Goal: Transaction & Acquisition: Purchase product/service

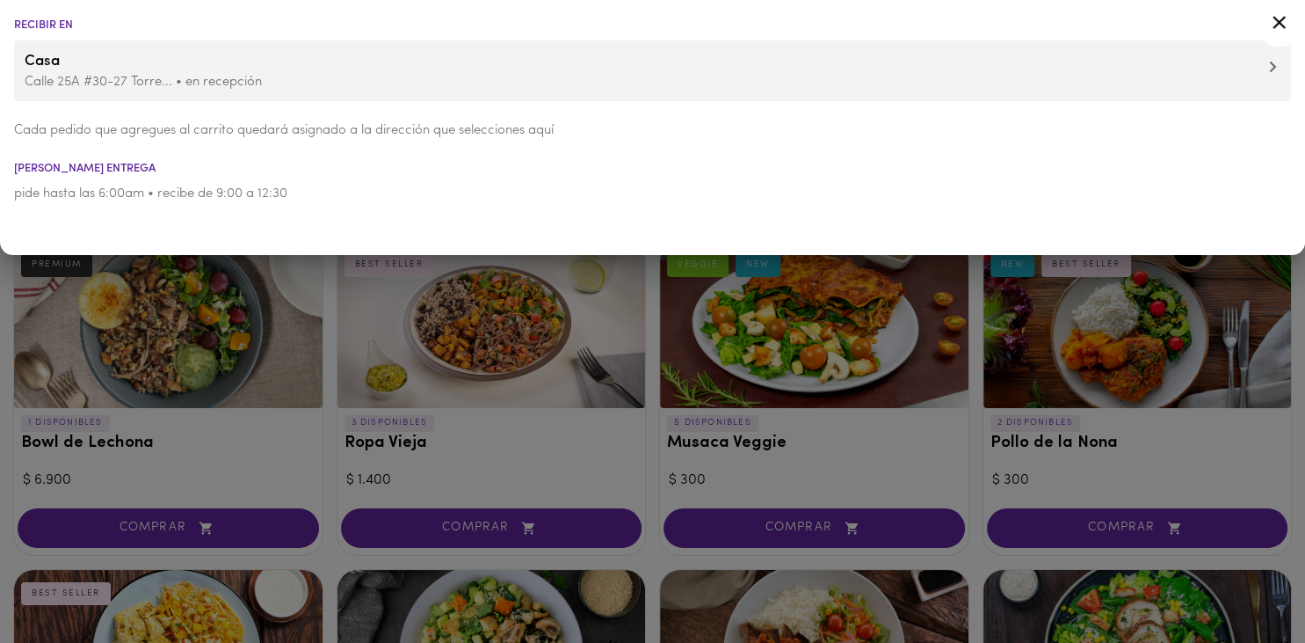
click at [1283, 25] on icon at bounding box center [1279, 22] width 22 height 22
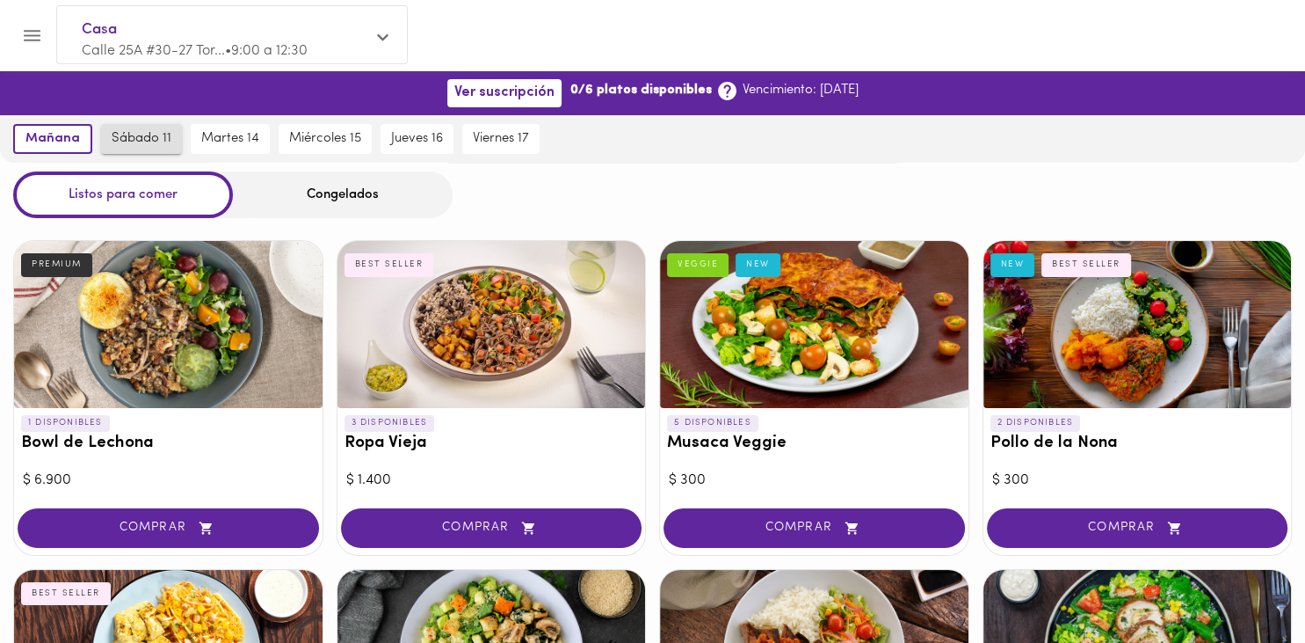
click at [149, 142] on span "sábado 11" at bounding box center [142, 139] width 60 height 16
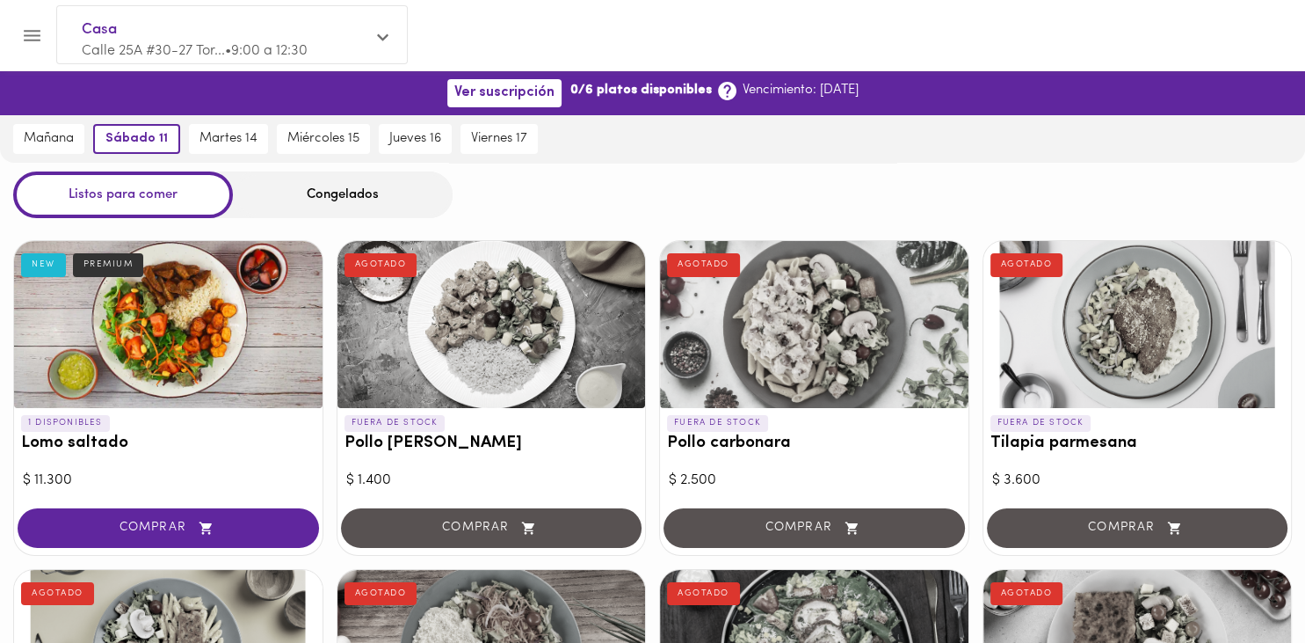
click at [353, 192] on div "Congelados" at bounding box center [343, 194] width 220 height 47
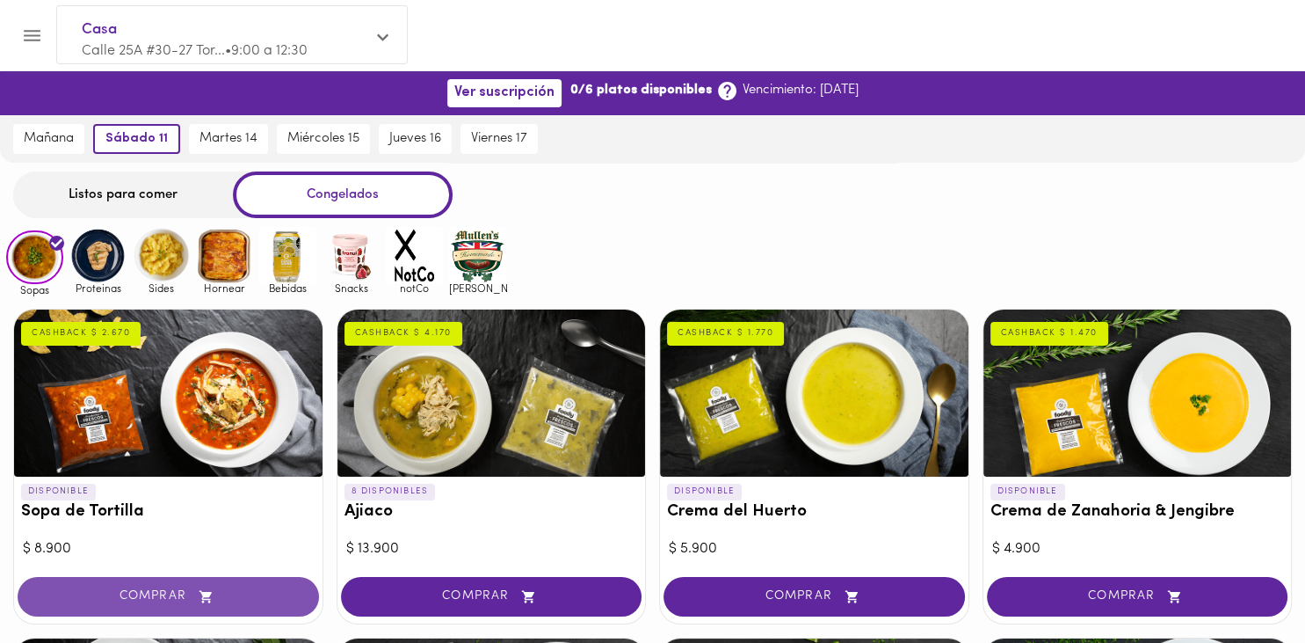
click at [239, 582] on button "COMPRAR" at bounding box center [168, 597] width 301 height 40
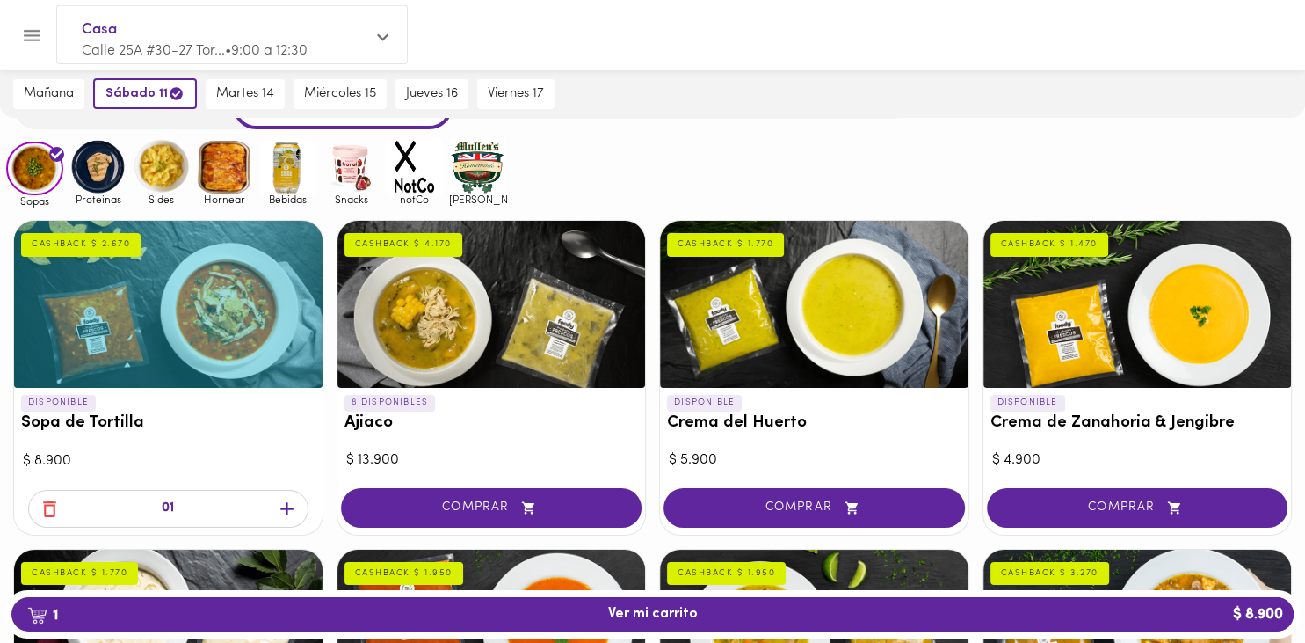
scroll to position [148, 0]
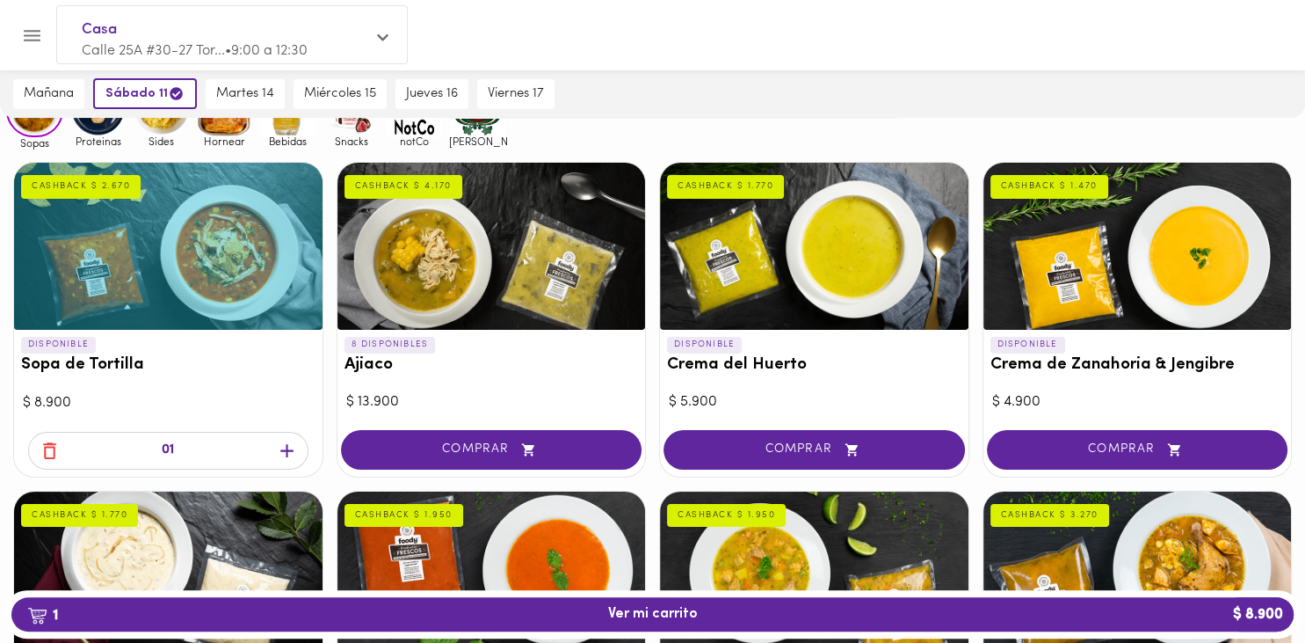
click at [283, 445] on icon "button" at bounding box center [287, 450] width 22 height 22
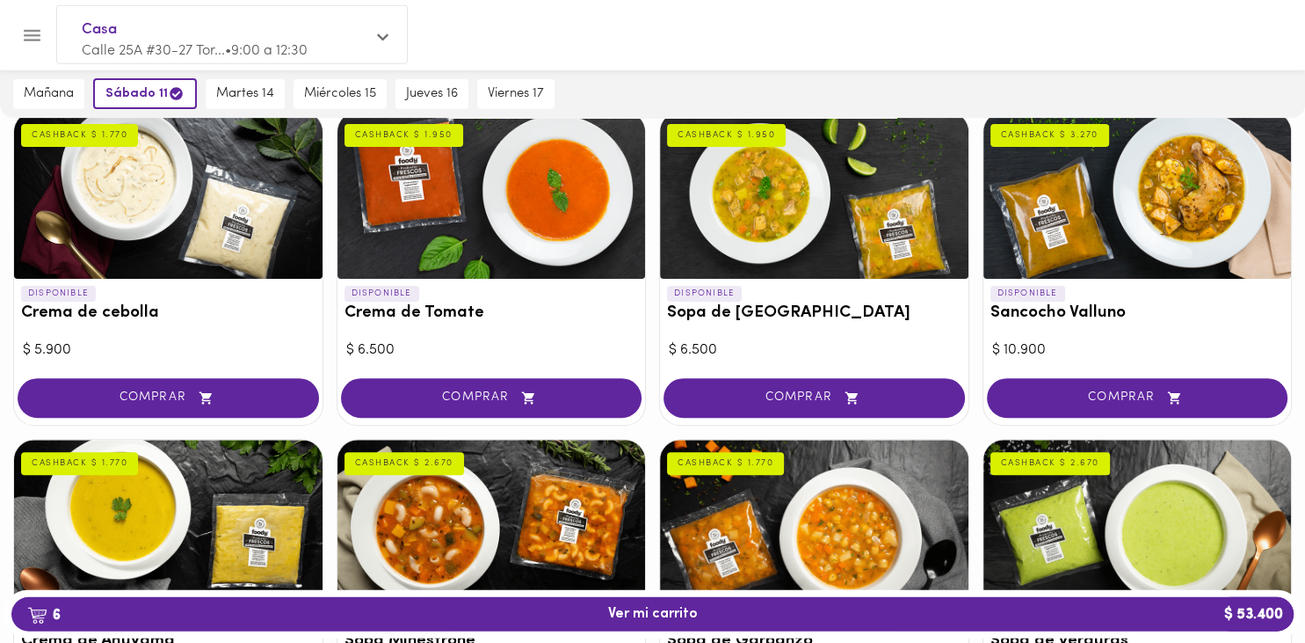
scroll to position [518, 0]
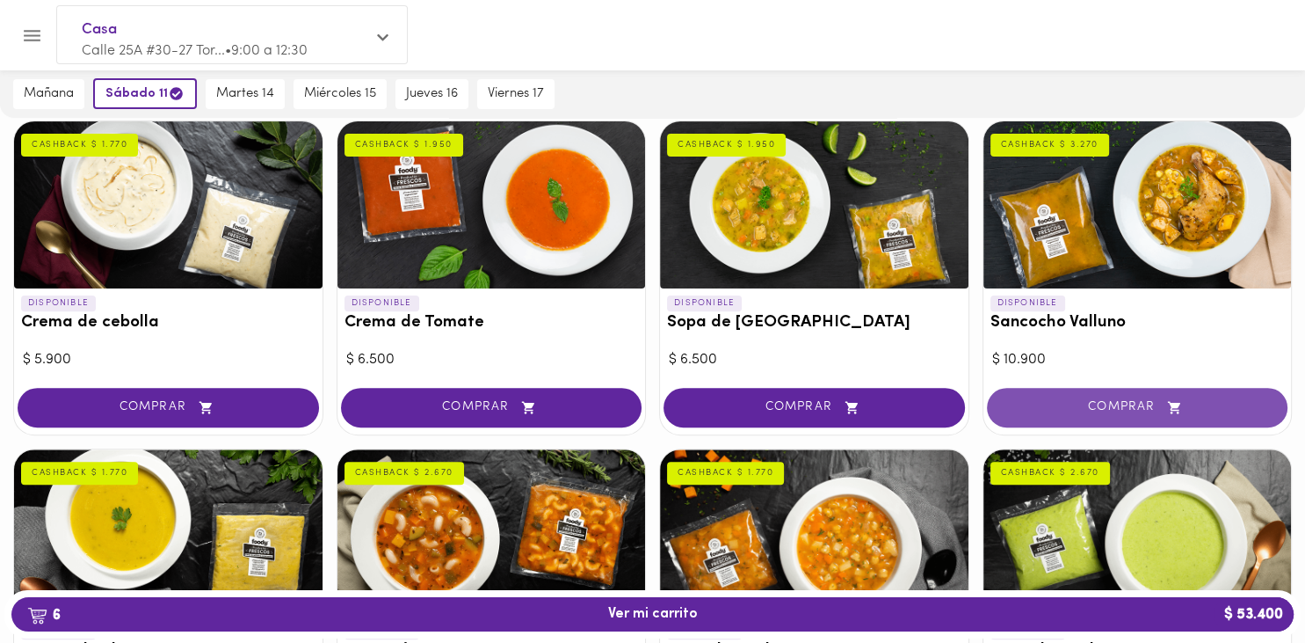
click at [1116, 402] on span "COMPRAR" at bounding box center [1138, 407] width 258 height 15
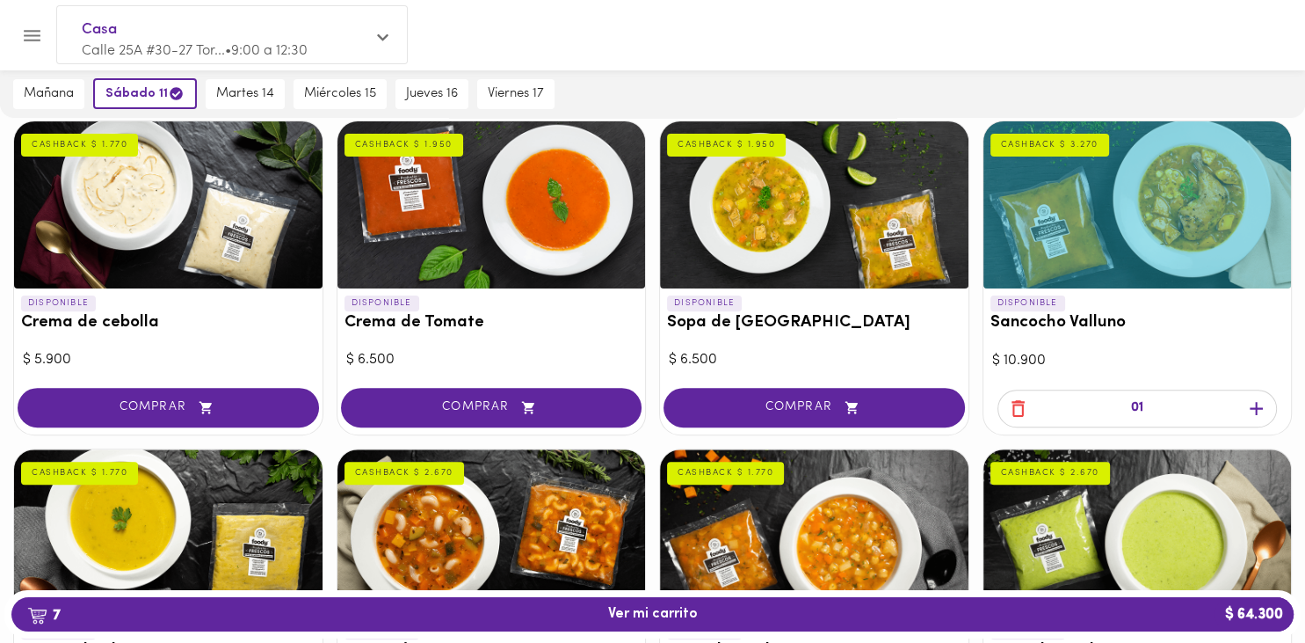
click at [1247, 405] on icon "button" at bounding box center [1257, 408] width 22 height 22
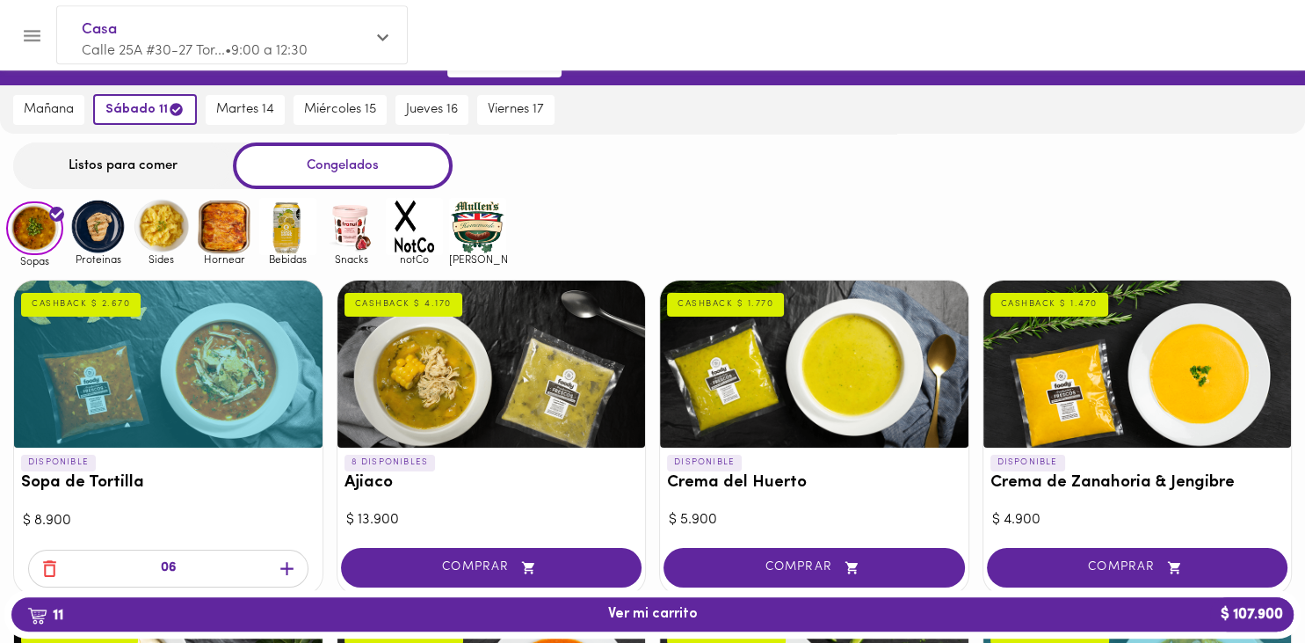
scroll to position [32, 0]
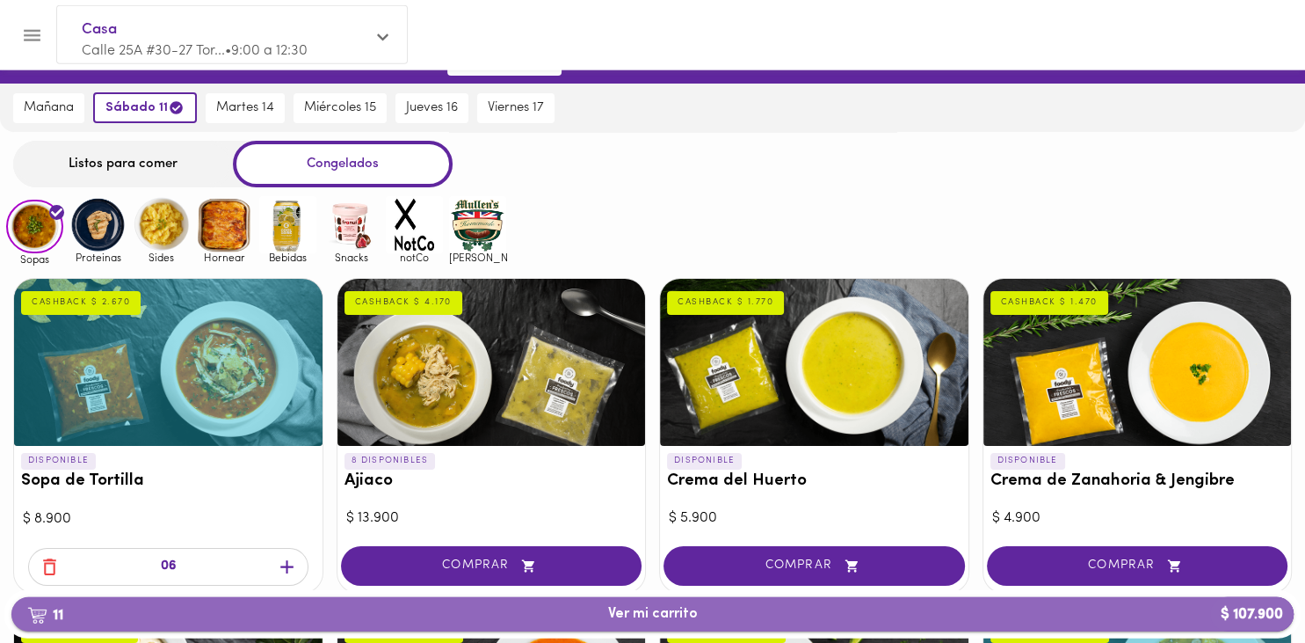
click at [722, 608] on span "11 Ver mi carrito $ 107.900" at bounding box center [652, 614] width 1254 height 17
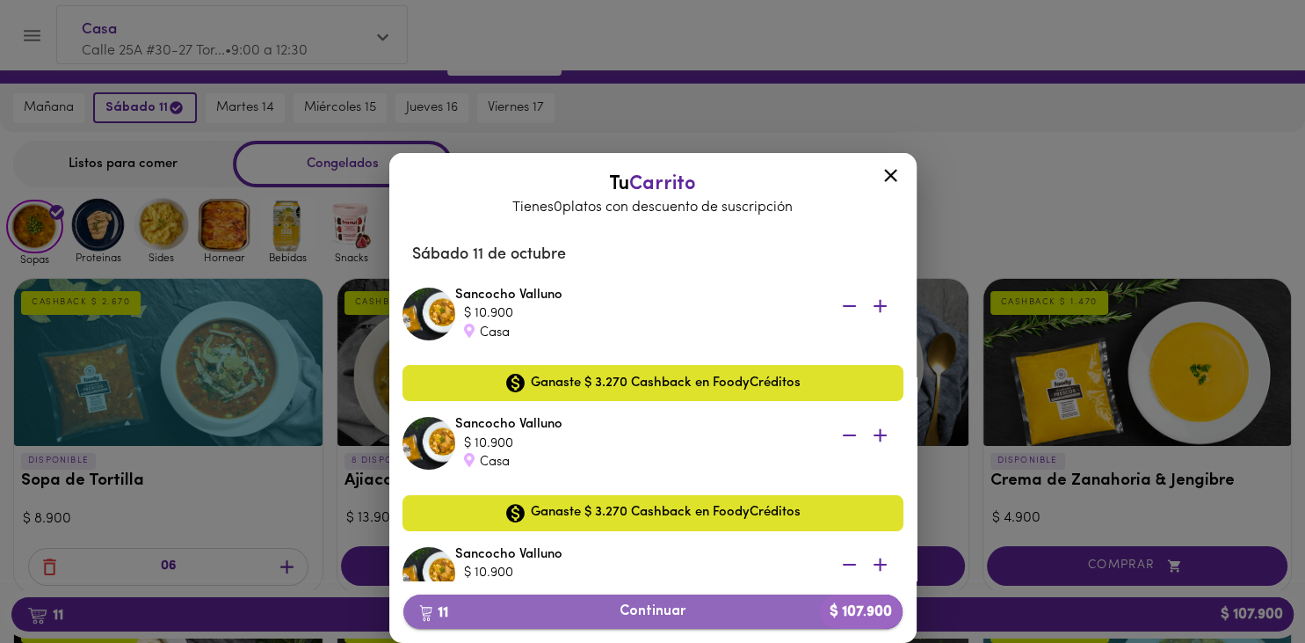
click at [712, 617] on span "11 Continuar $ 107.900" at bounding box center [653, 611] width 471 height 17
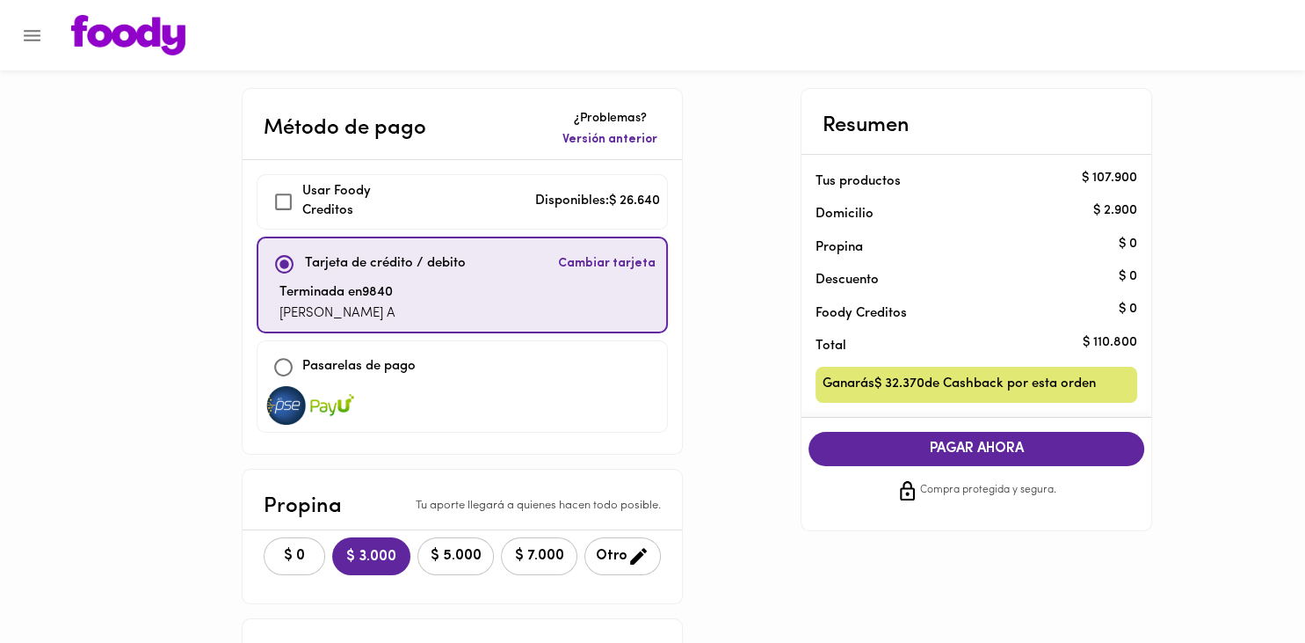
checkbox input "true"
click at [276, 557] on span "$ 0" at bounding box center [294, 556] width 39 height 17
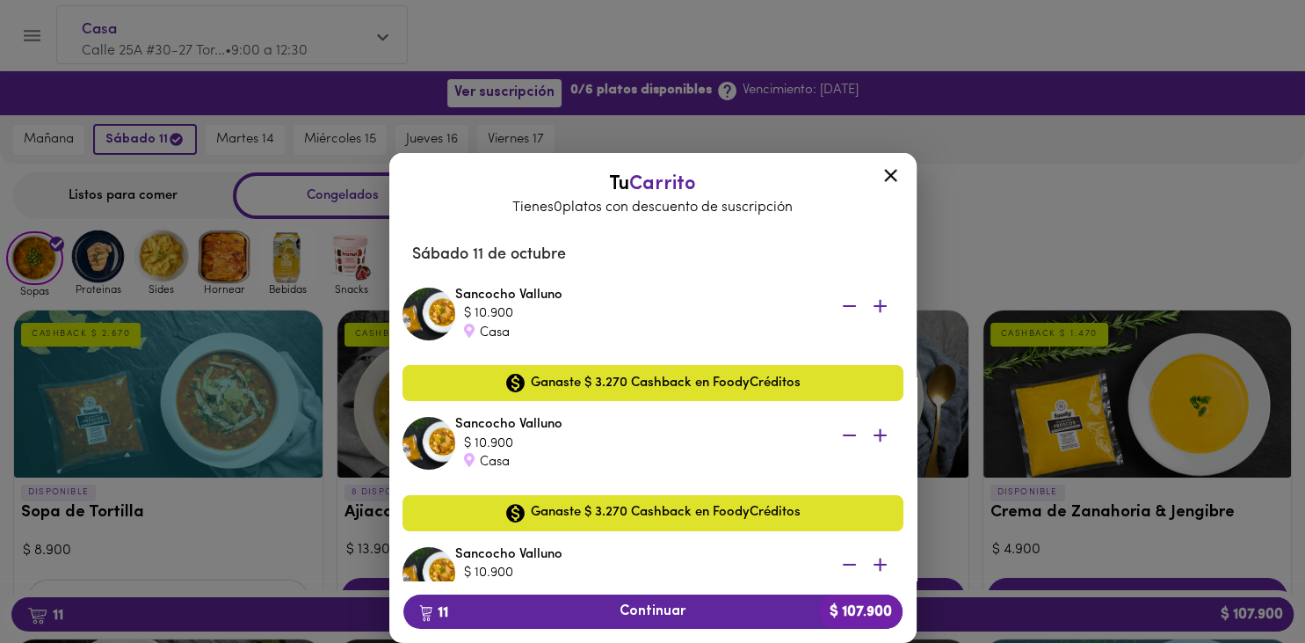
click at [890, 178] on icon at bounding box center [891, 175] width 22 height 22
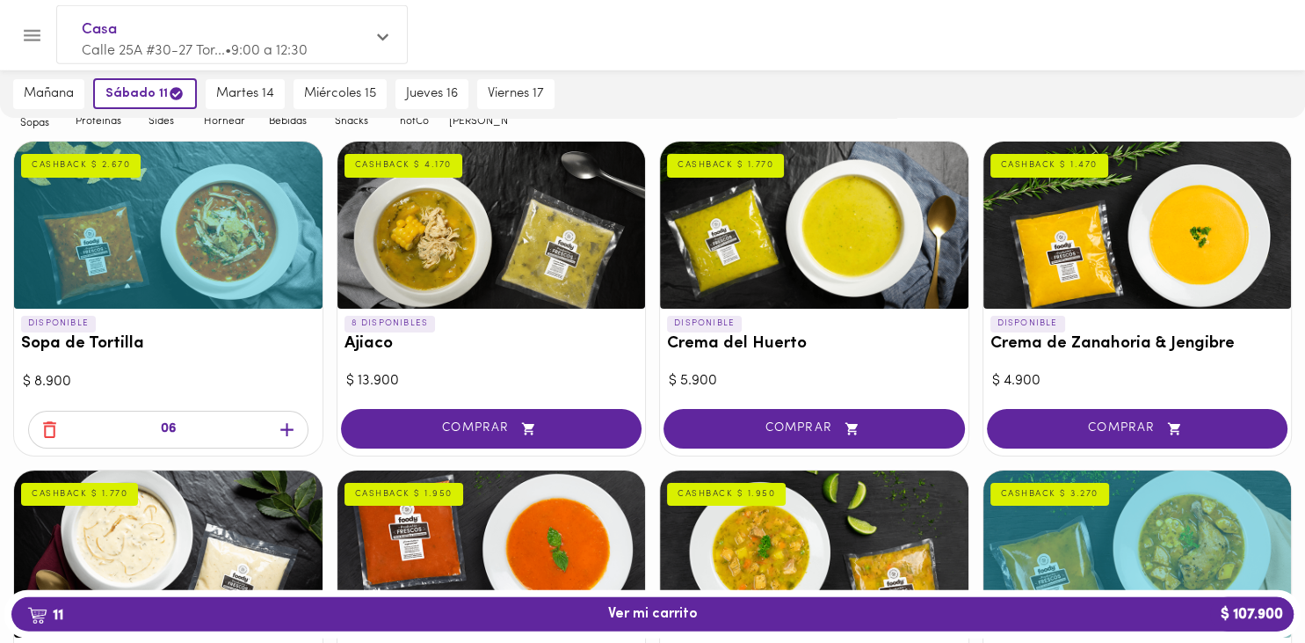
scroll to position [171, 0]
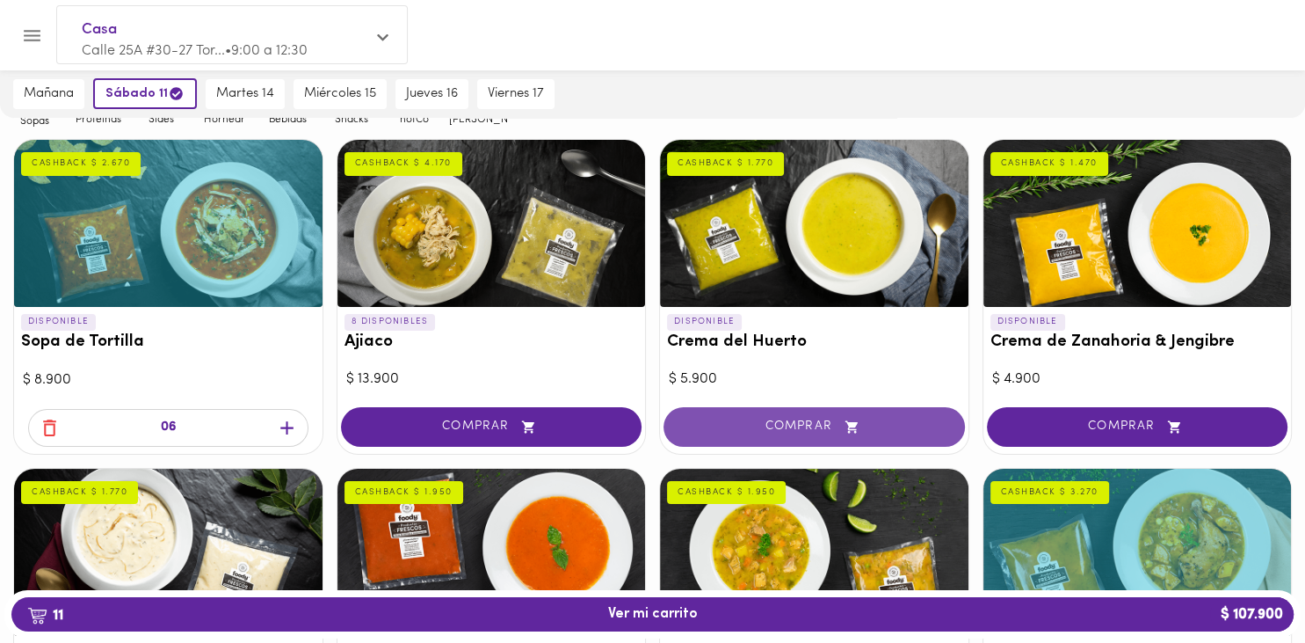
click at [872, 419] on span "COMPRAR" at bounding box center [815, 426] width 258 height 15
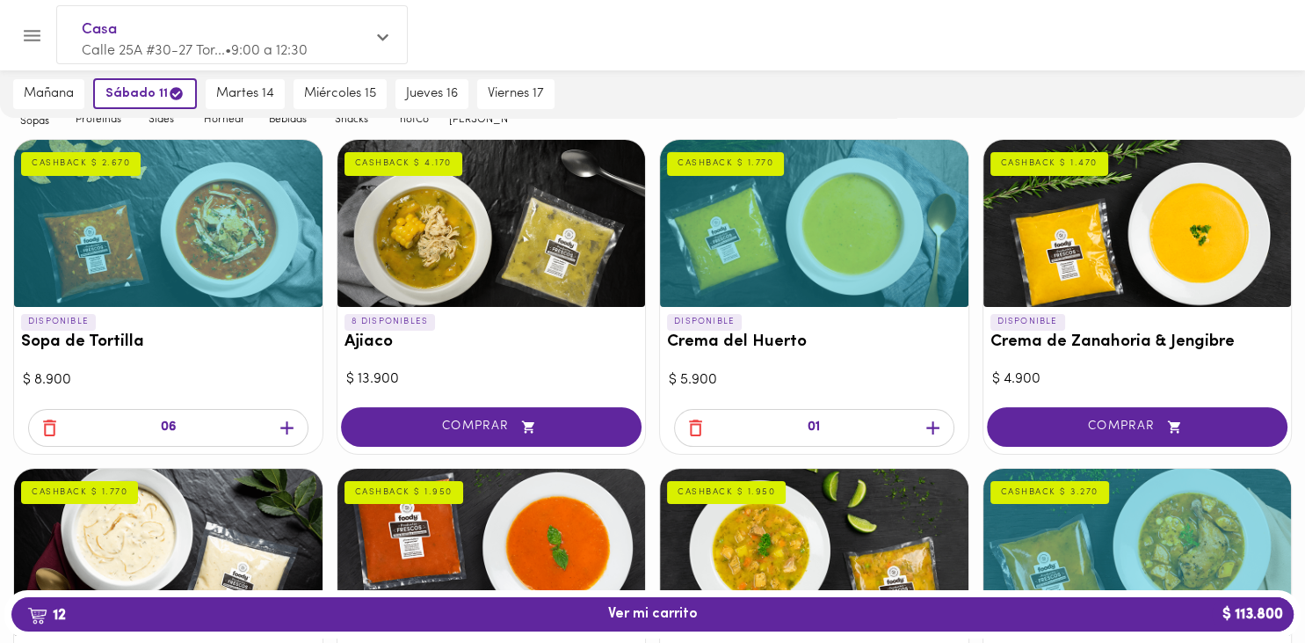
click at [929, 427] on icon "button" at bounding box center [933, 428] width 22 height 22
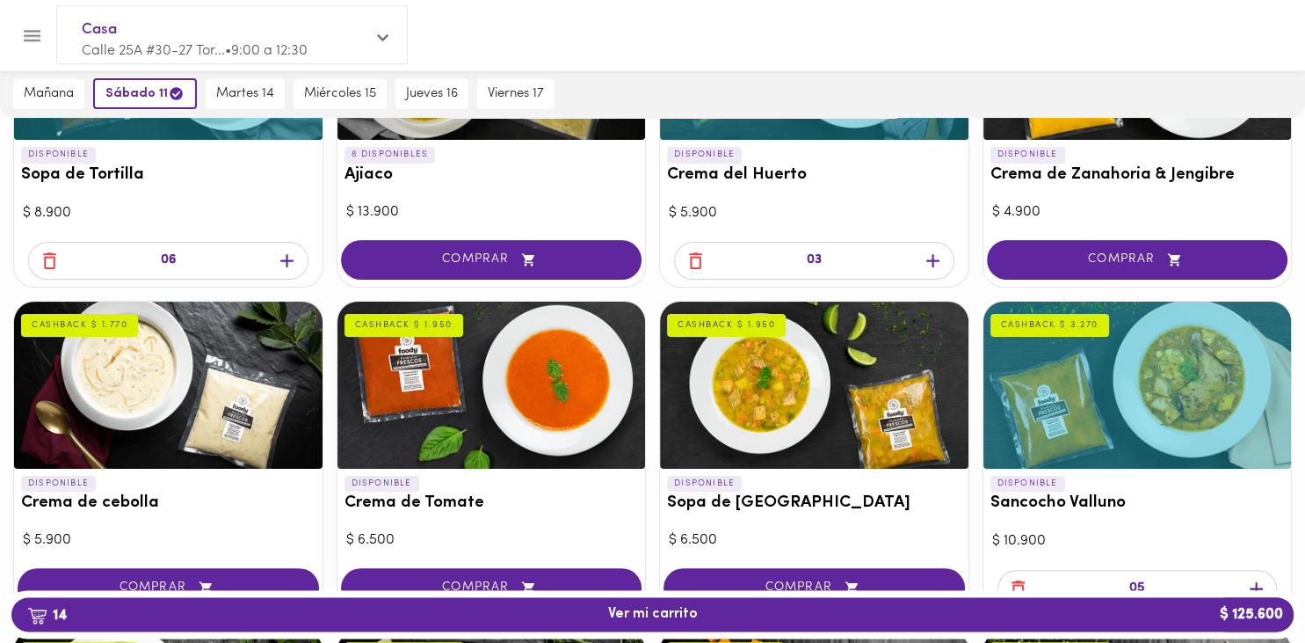
scroll to position [0, 0]
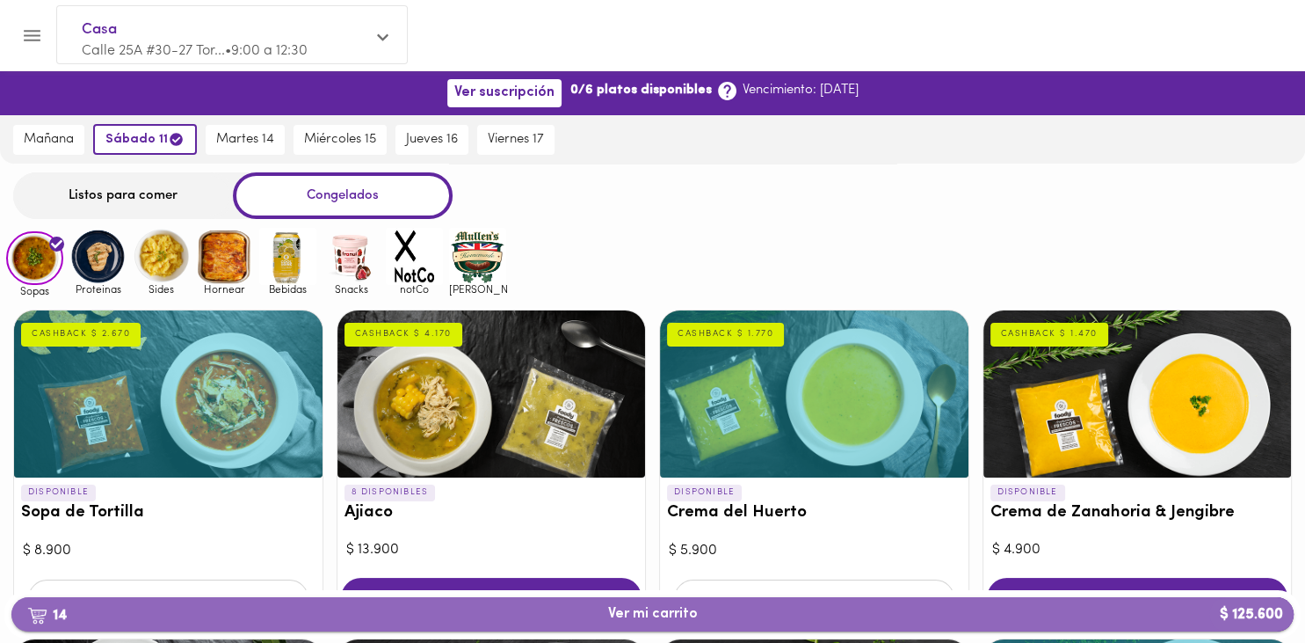
click at [694, 614] on span "14 Ver mi carrito $ 125.600" at bounding box center [653, 614] width 90 height 17
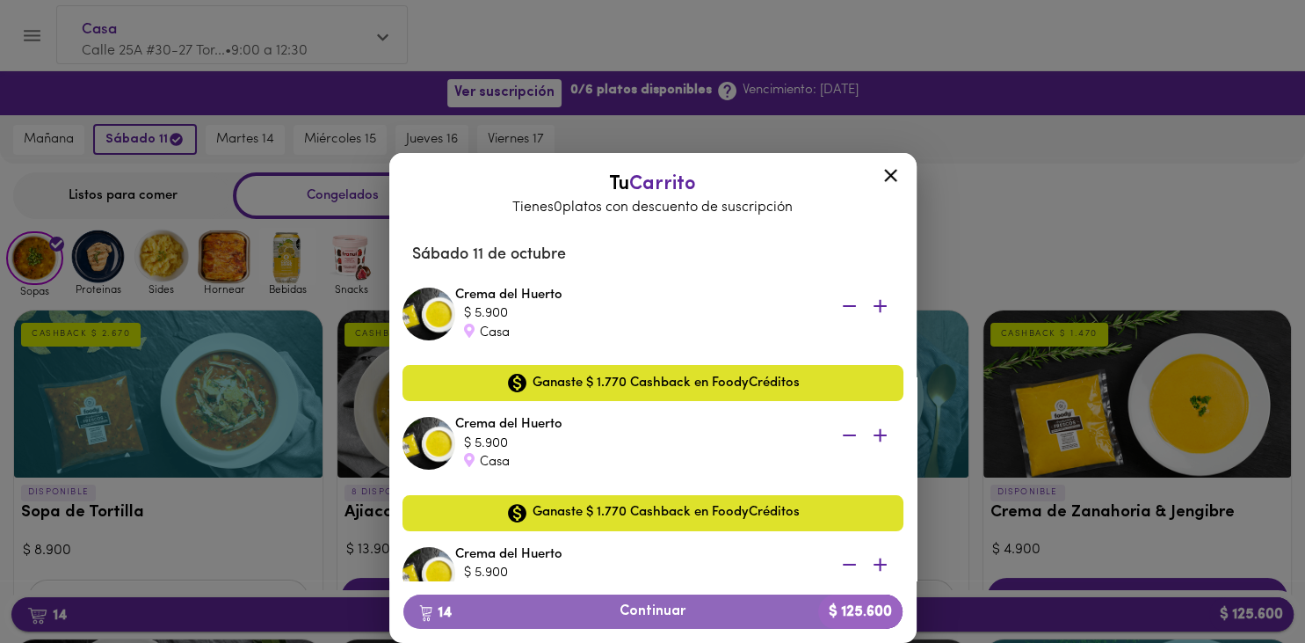
click at [694, 614] on span "14 Continuar $ 125.600" at bounding box center [653, 611] width 471 height 17
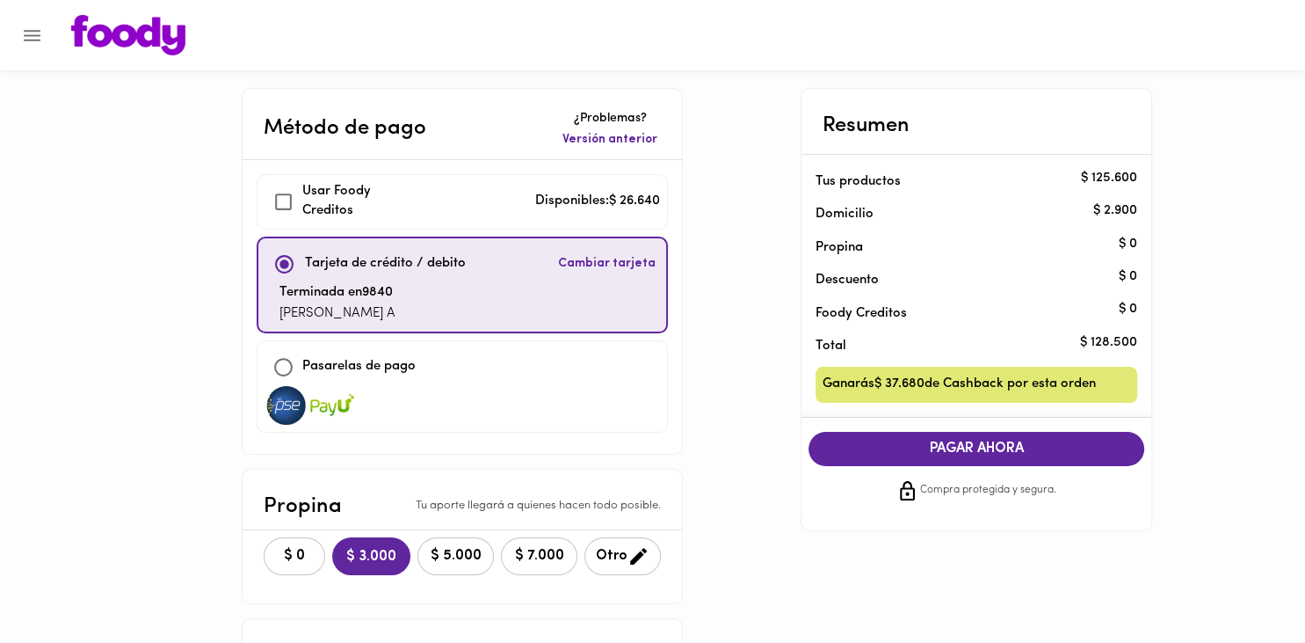
checkbox input "true"
click at [287, 550] on span "$ 0" at bounding box center [294, 556] width 39 height 17
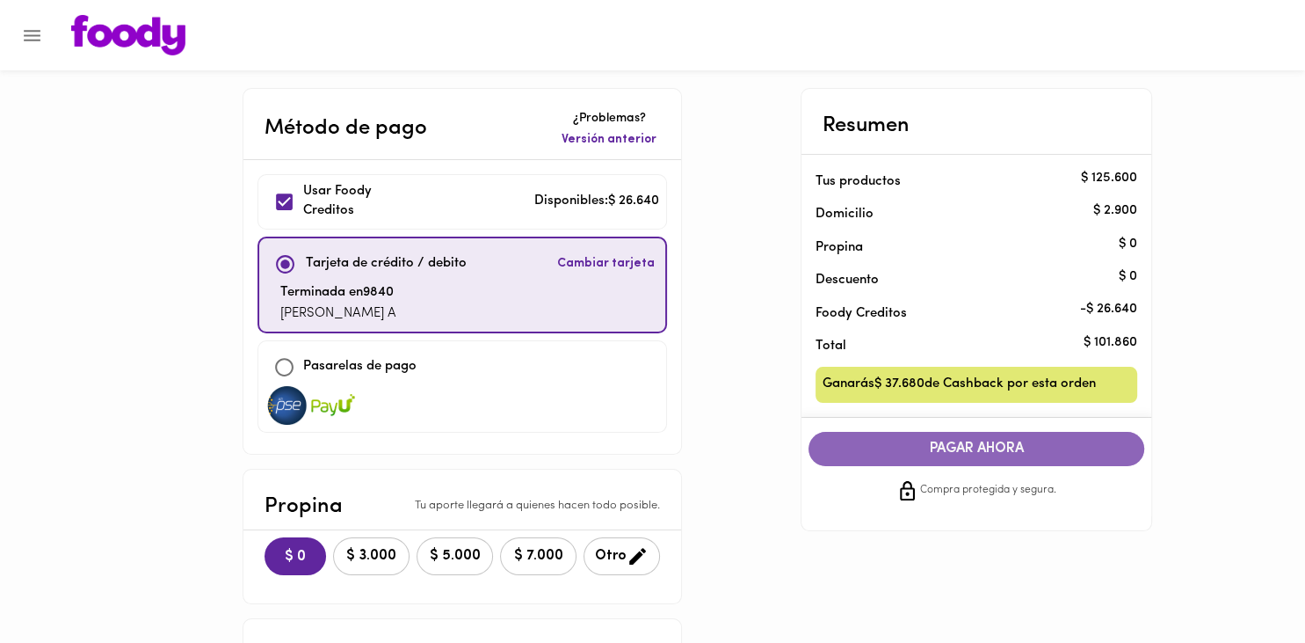
click at [979, 457] on span "PAGAR AHORA" at bounding box center [976, 448] width 301 height 17
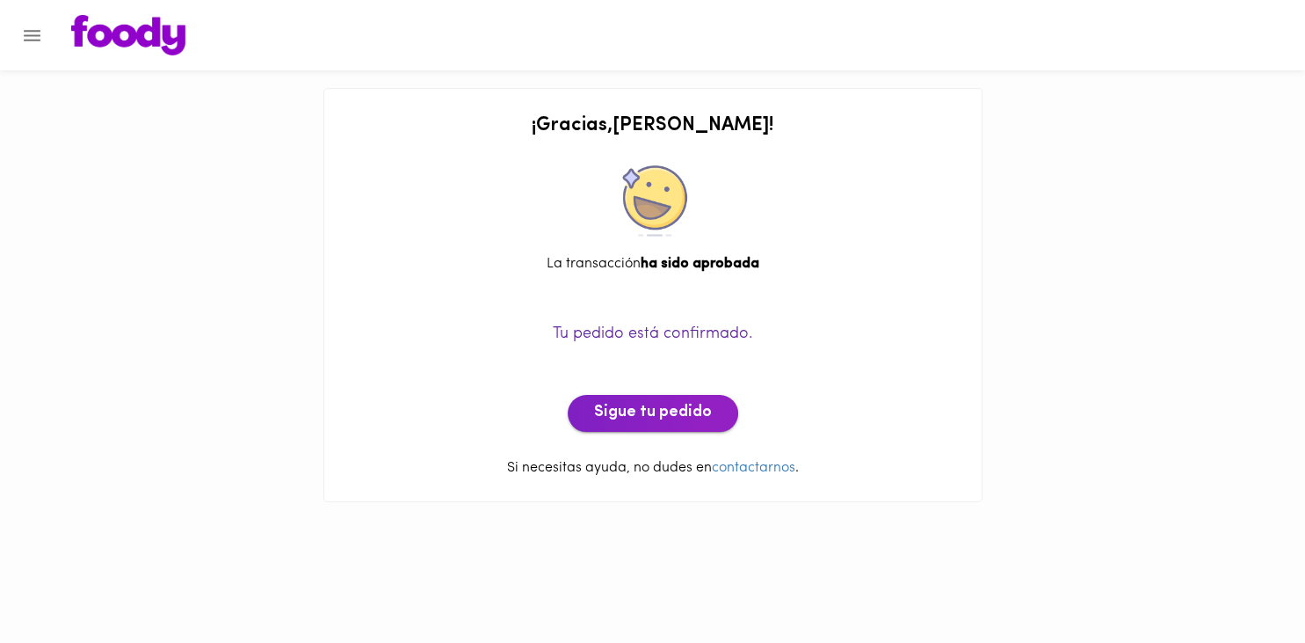
click at [670, 411] on span "Sigue tu pedido" at bounding box center [653, 412] width 118 height 19
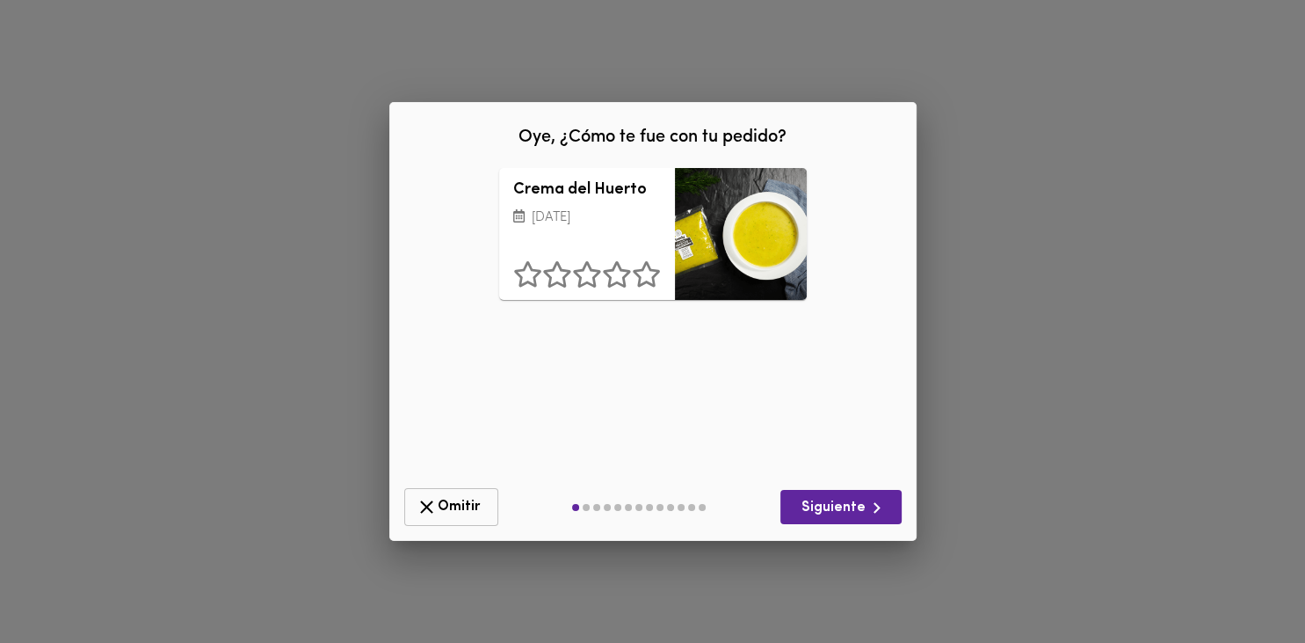
click at [438, 517] on span "Omitir" at bounding box center [451, 507] width 71 height 22
